Goal: Task Accomplishment & Management: Use online tool/utility

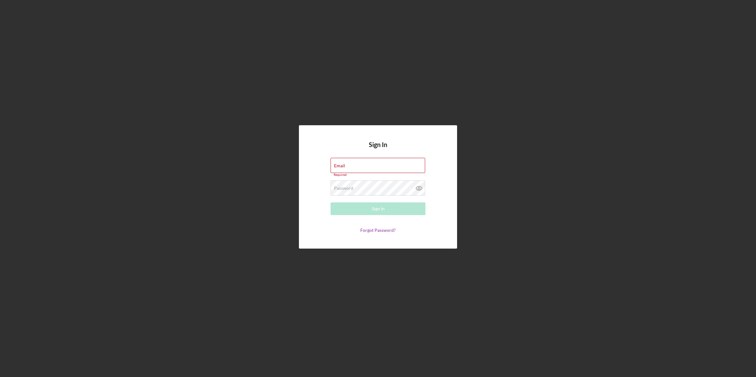
type input "[EMAIL_ADDRESS][DOMAIN_NAME]"
click at [385, 188] on div "Password Required" at bounding box center [378, 188] width 95 height 16
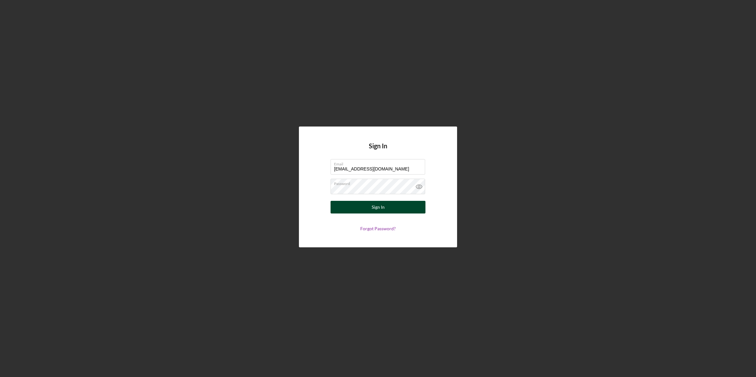
click at [335, 207] on button "Sign In" at bounding box center [378, 207] width 95 height 13
